Goal: Task Accomplishment & Management: Manage account settings

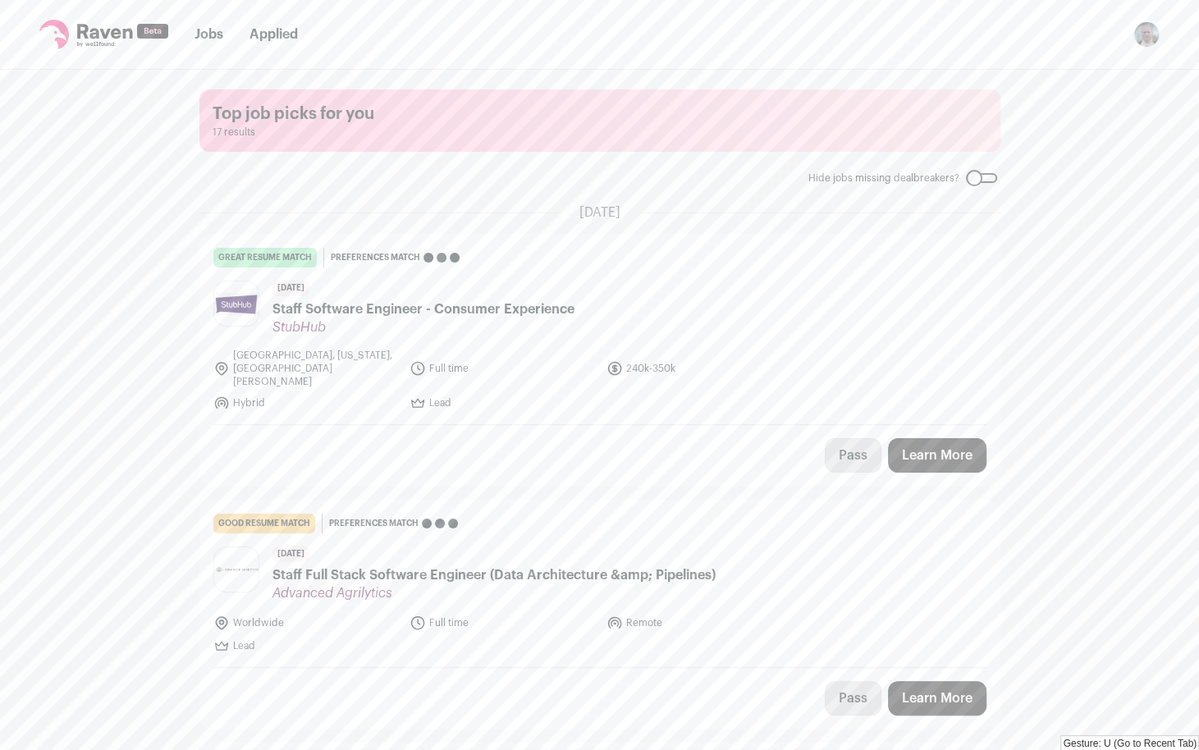
drag, startPoint x: 102, startPoint y: 545, endPoint x: 157, endPoint y: 621, distance: 94.1
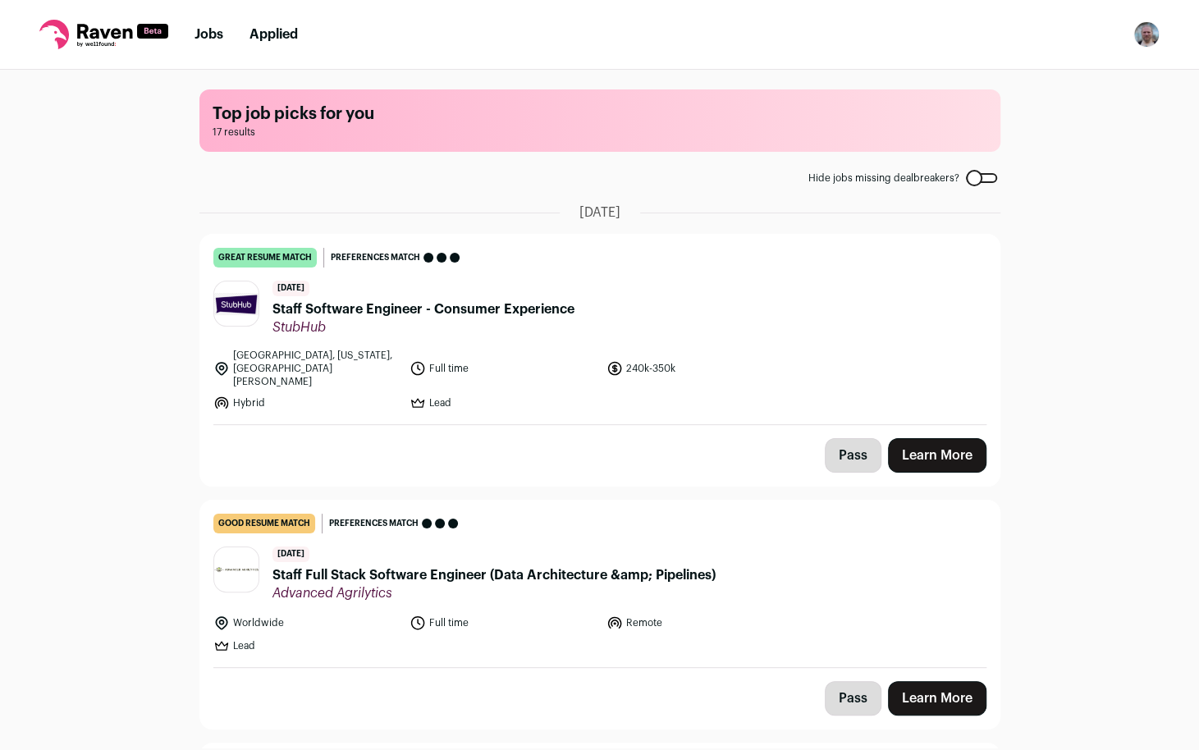
click at [843, 438] on button "Pass" at bounding box center [853, 455] width 57 height 34
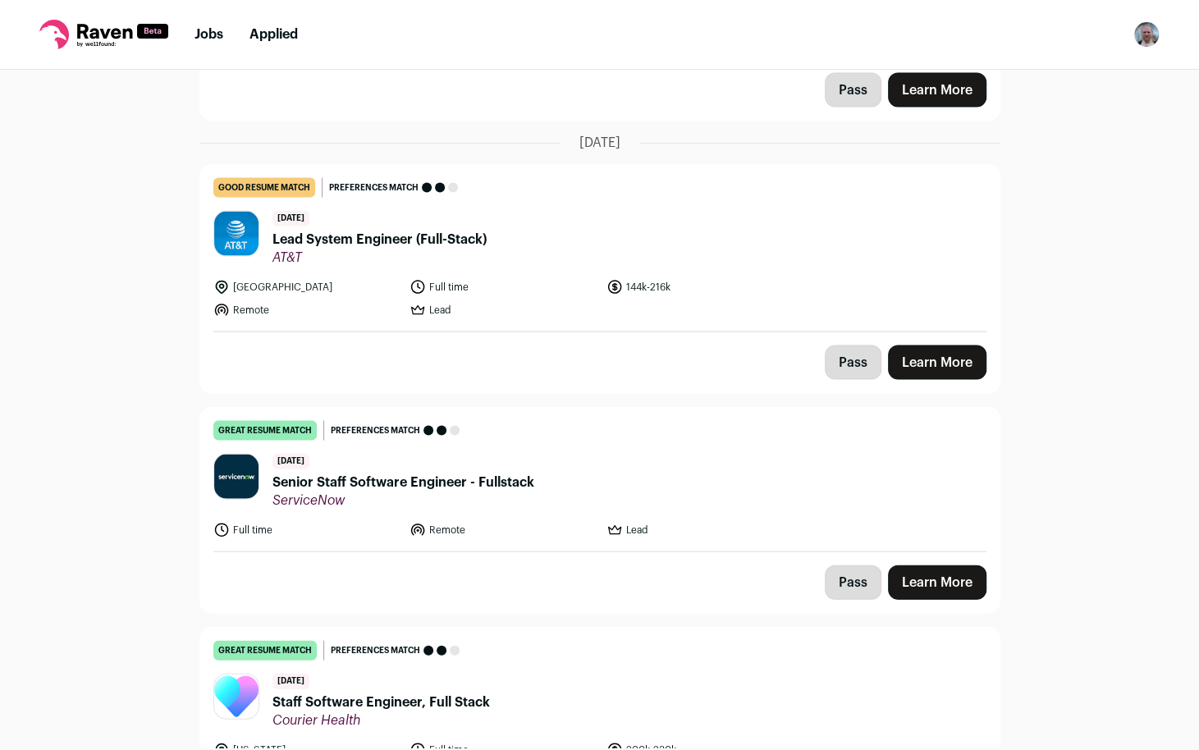
scroll to position [2274, 0]
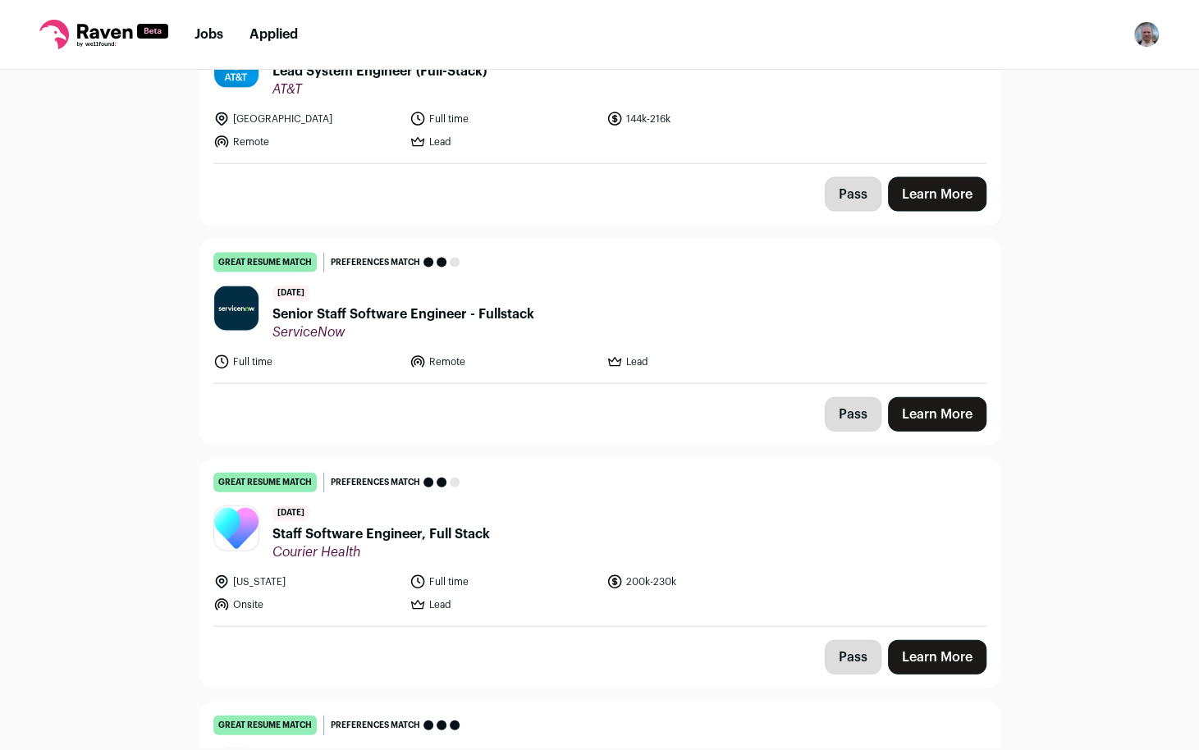
click at [839, 397] on button "Pass" at bounding box center [853, 414] width 57 height 34
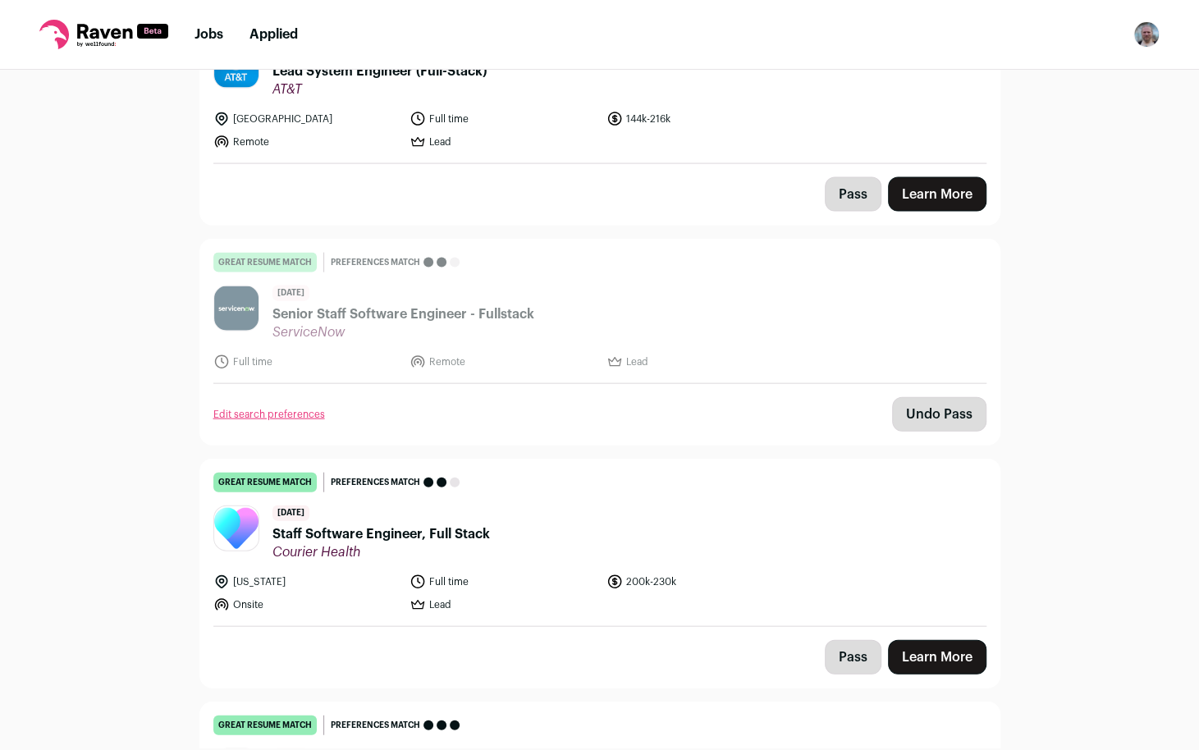
click at [859, 640] on button "Pass" at bounding box center [853, 657] width 57 height 34
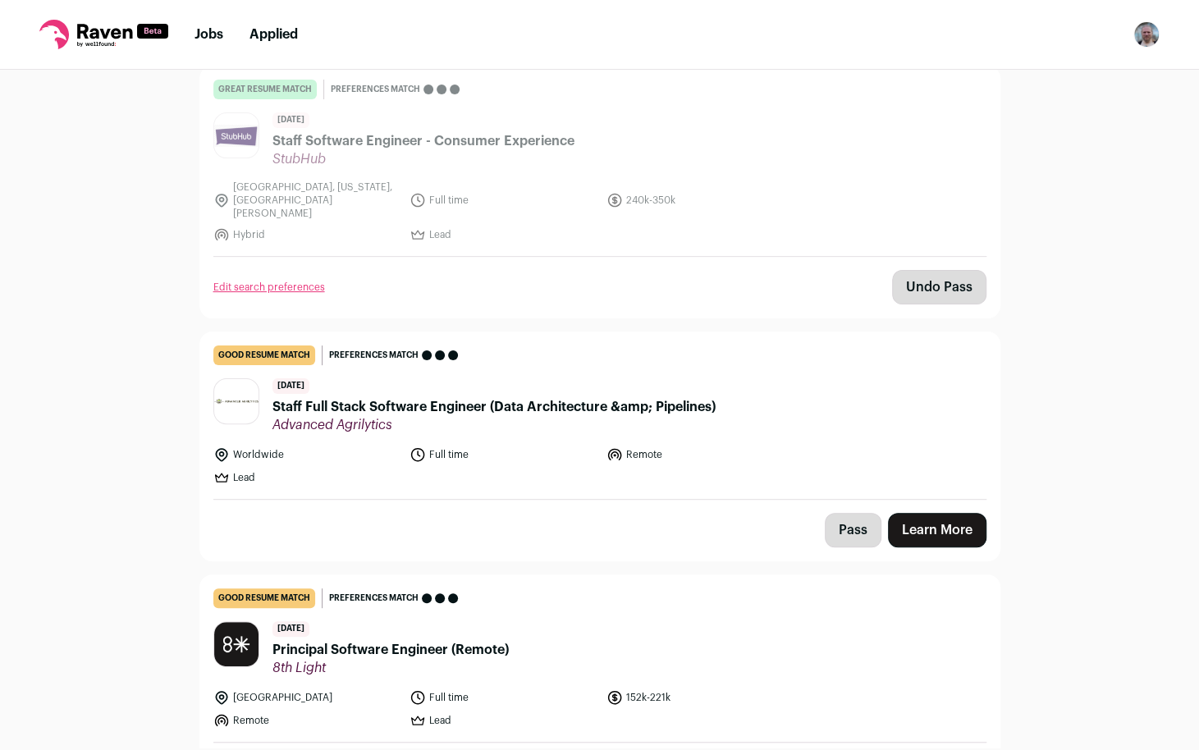
scroll to position [0, 0]
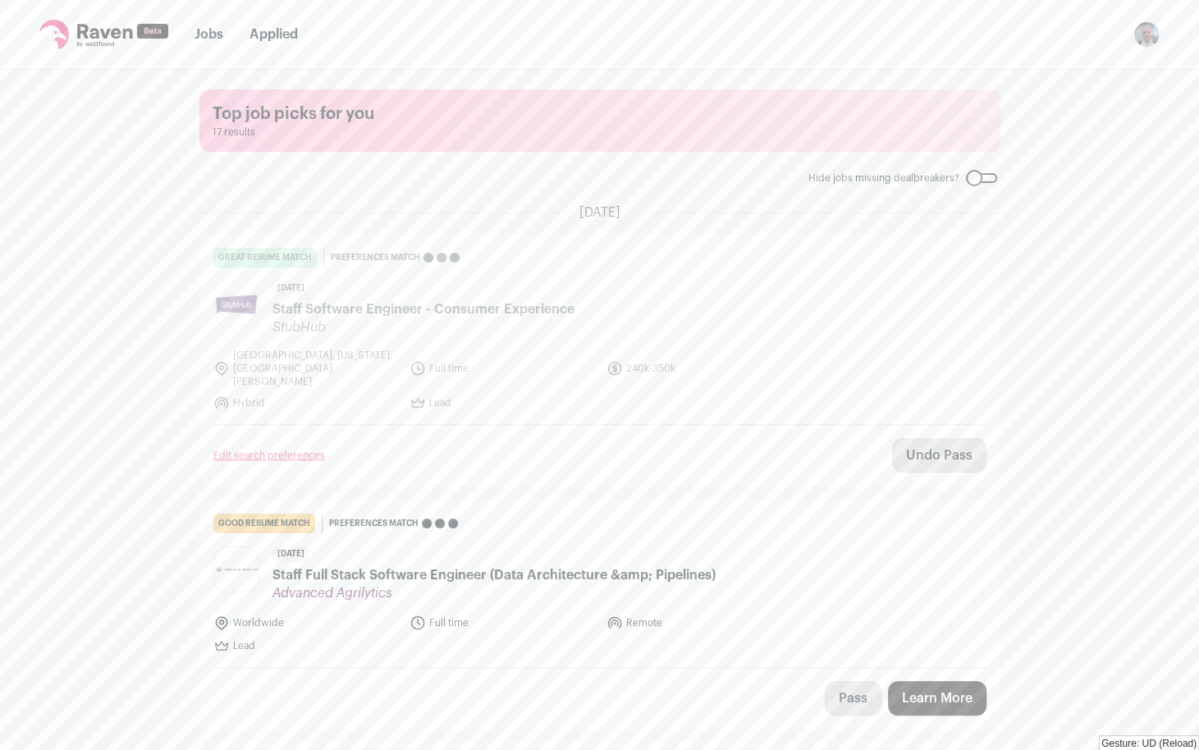
drag, startPoint x: 535, startPoint y: 629, endPoint x: 549, endPoint y: 597, distance: 34.9
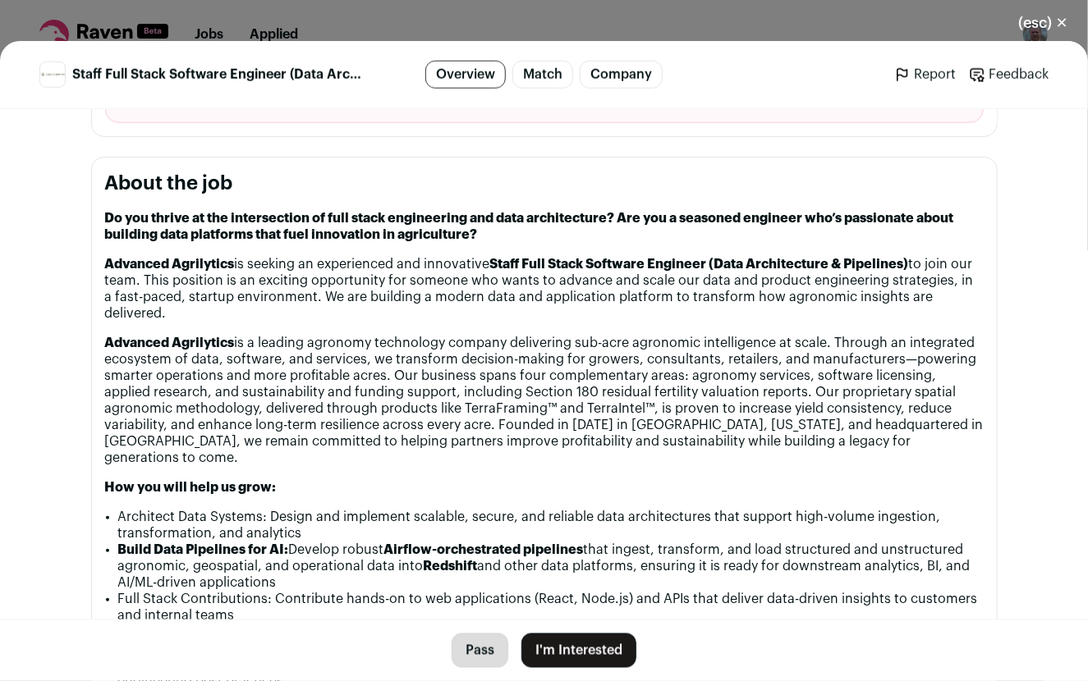
scroll to position [885, 0]
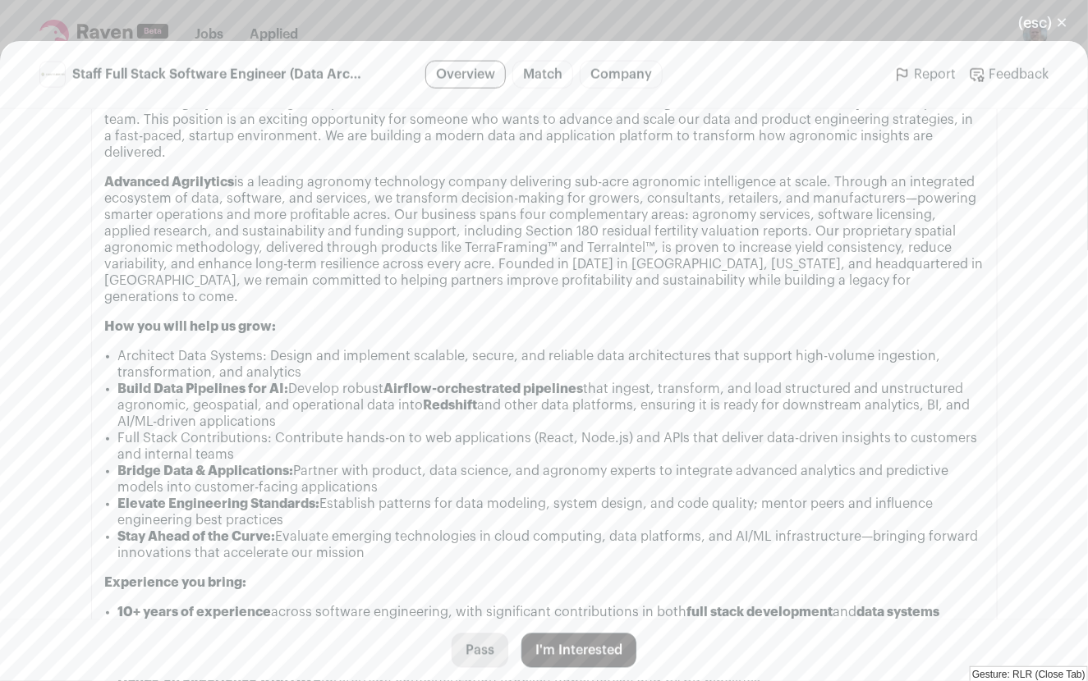
drag, startPoint x: 391, startPoint y: 377, endPoint x: 886, endPoint y: 403, distance: 496.5
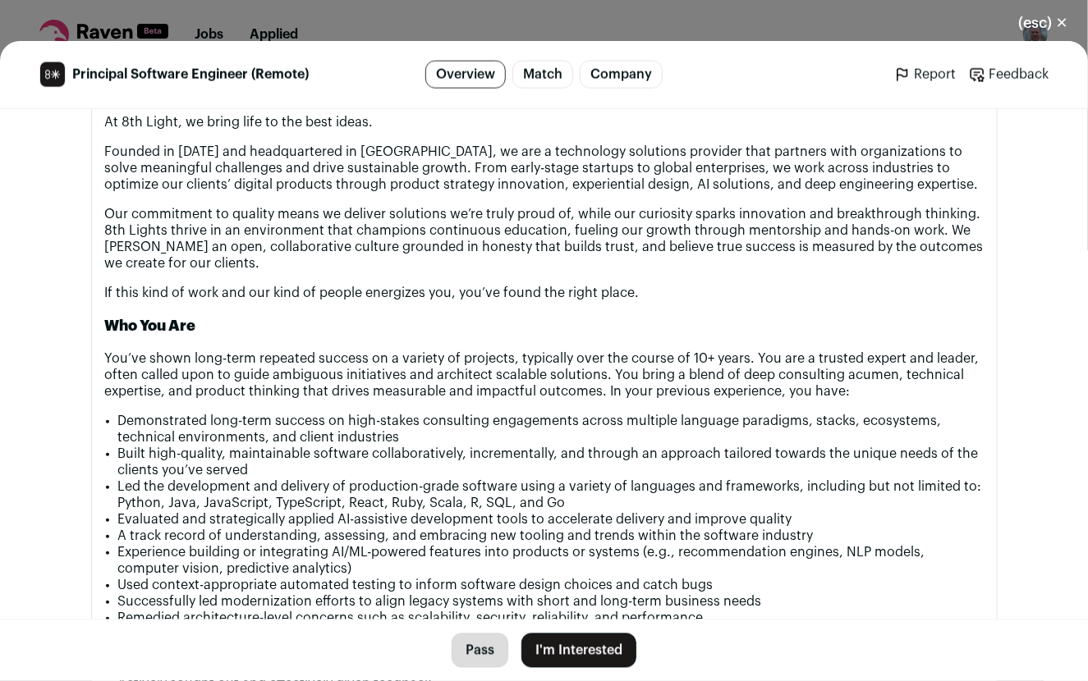
scroll to position [1000, 0]
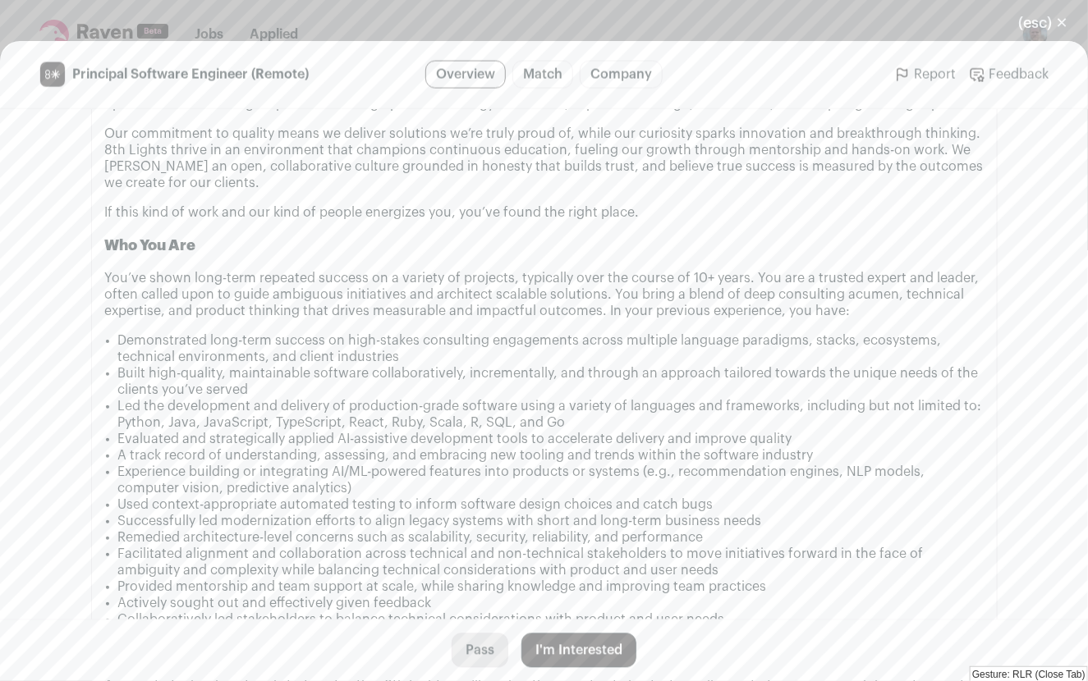
drag, startPoint x: 308, startPoint y: 392, endPoint x: 657, endPoint y: 426, distance: 350.5
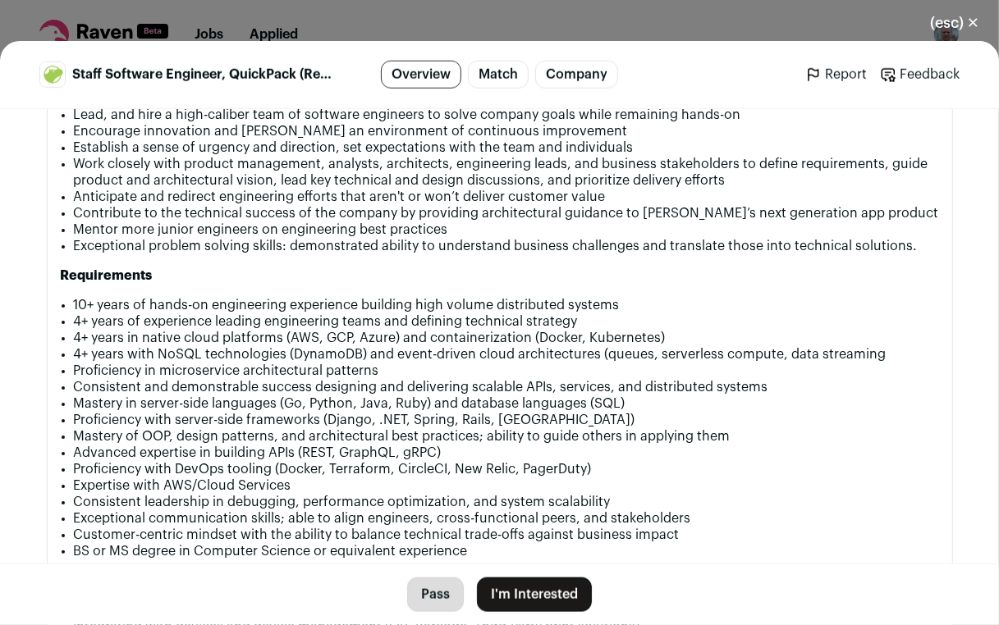
scroll to position [1189, 0]
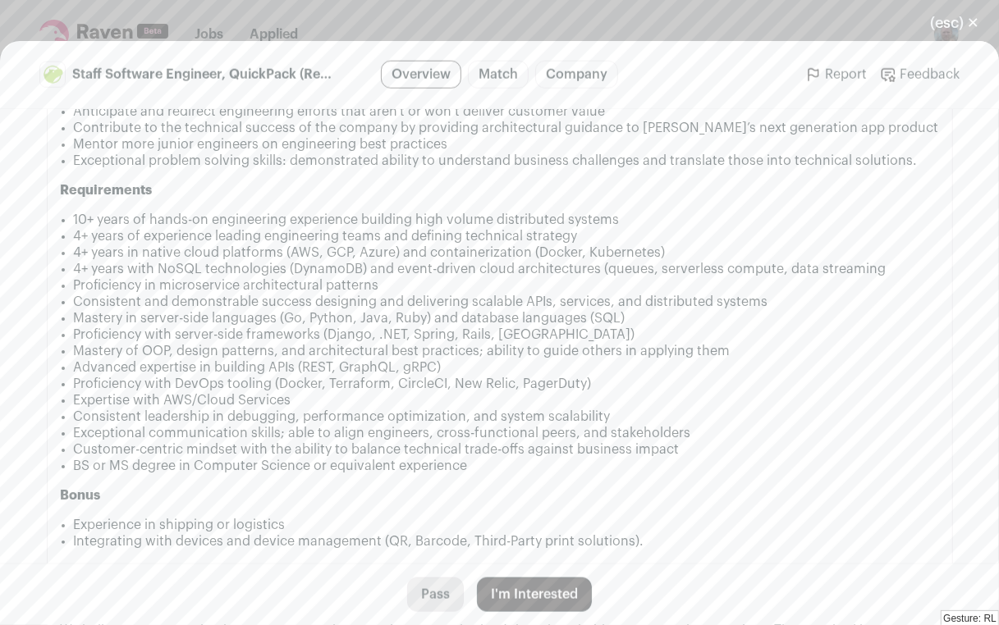
drag, startPoint x: 299, startPoint y: 329, endPoint x: 682, endPoint y: 345, distance: 383.6
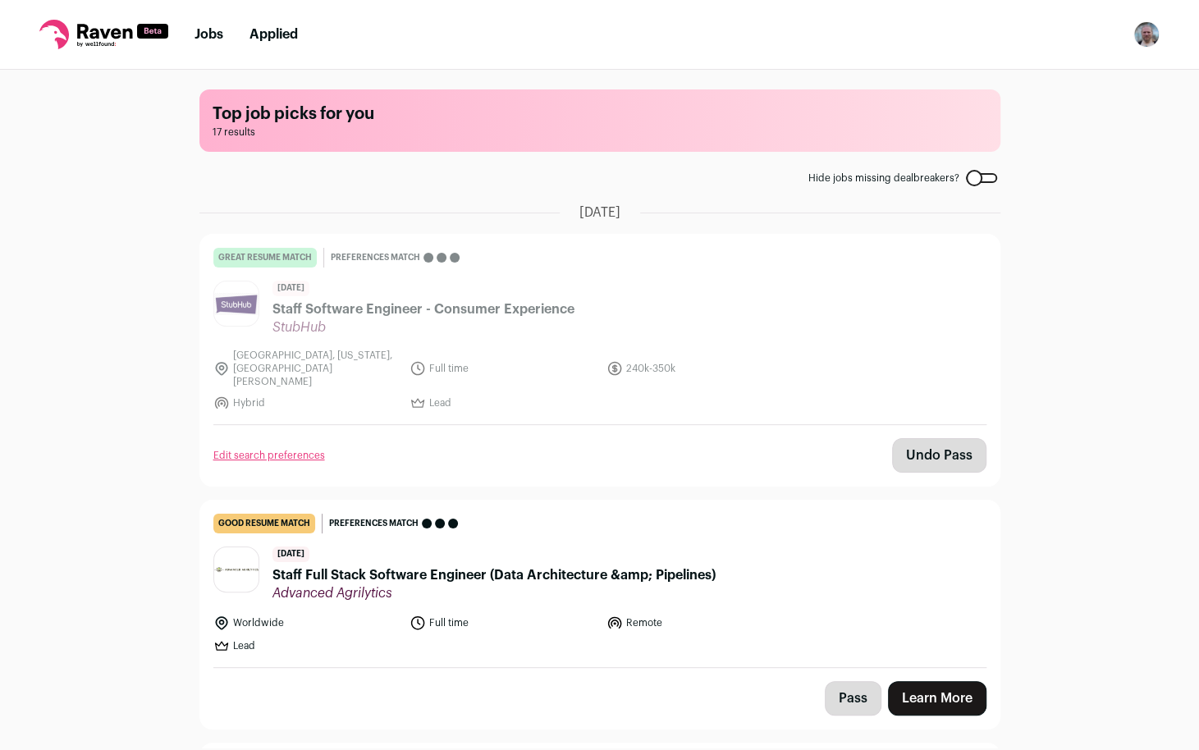
click at [215, 29] on link "Jobs" at bounding box center [209, 34] width 29 height 13
click at [277, 30] on link "Applied" at bounding box center [274, 34] width 48 height 13
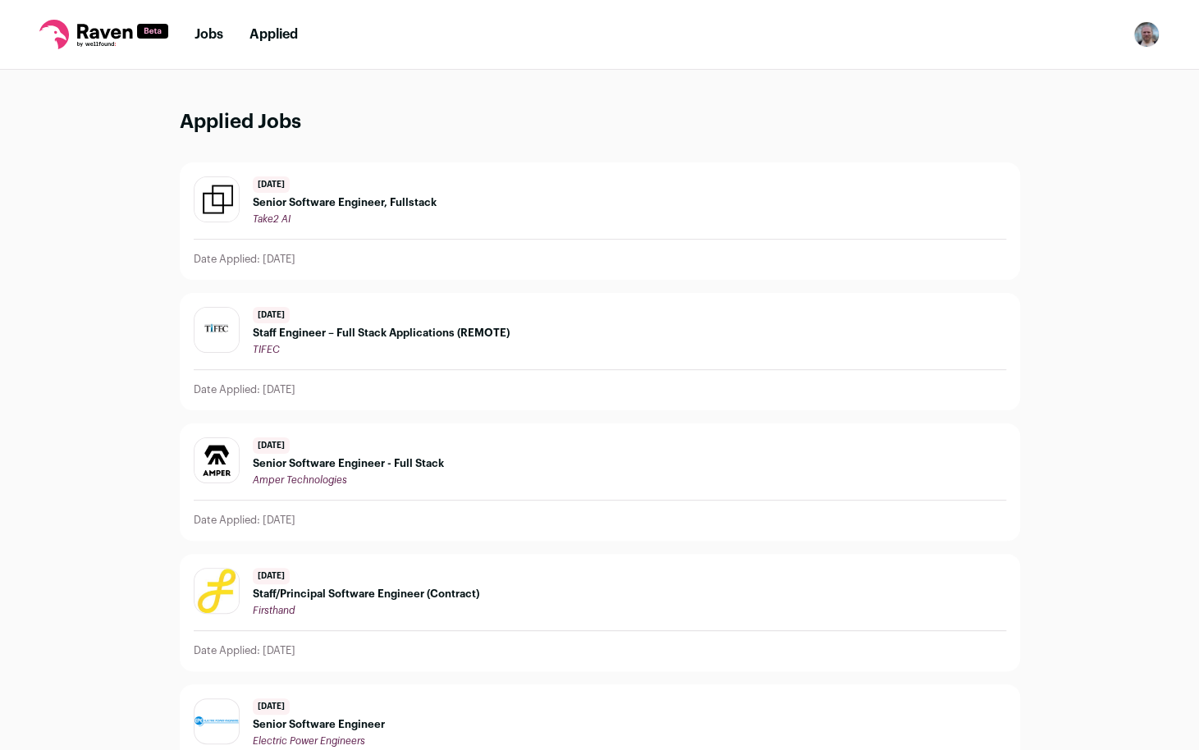
click at [215, 32] on link "Jobs" at bounding box center [209, 34] width 29 height 13
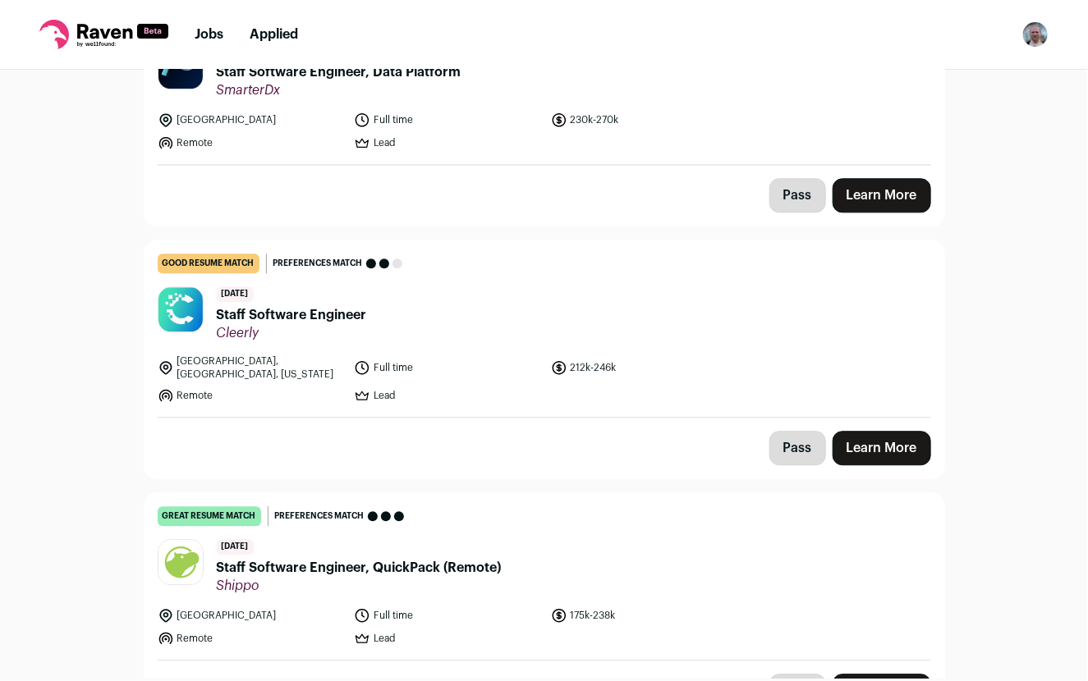
scroll to position [1503, 0]
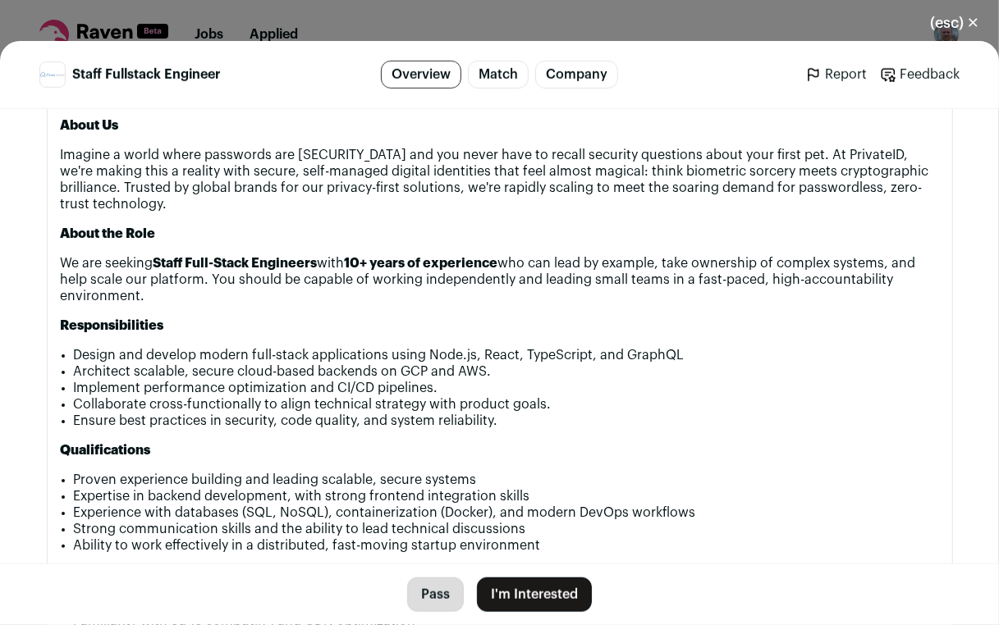
scroll to position [1017, 0]
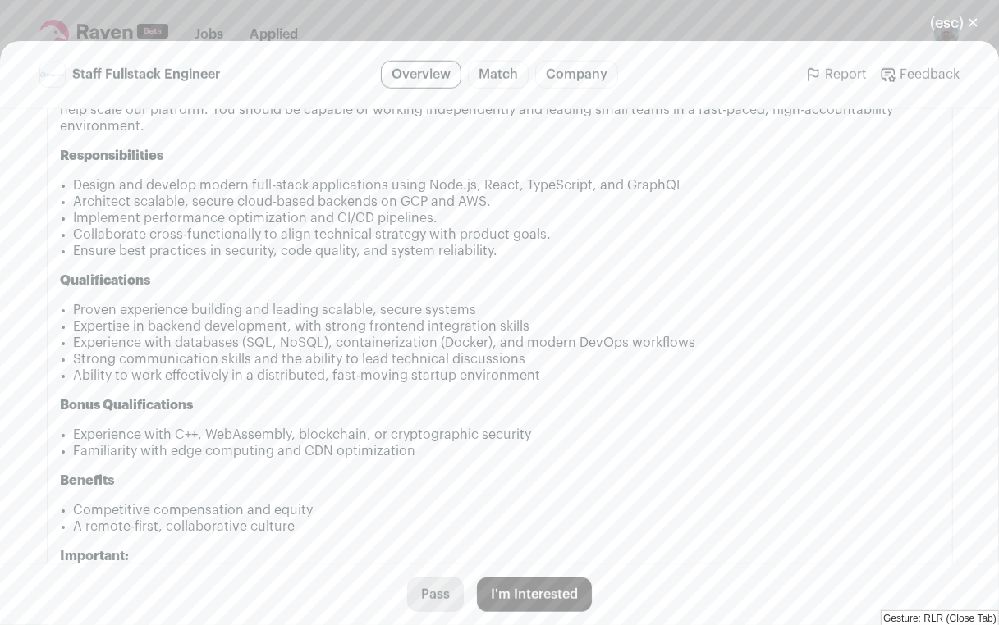
drag, startPoint x: 428, startPoint y: 345, endPoint x: 731, endPoint y: 327, distance: 303.4
